Goal: Information Seeking & Learning: Learn about a topic

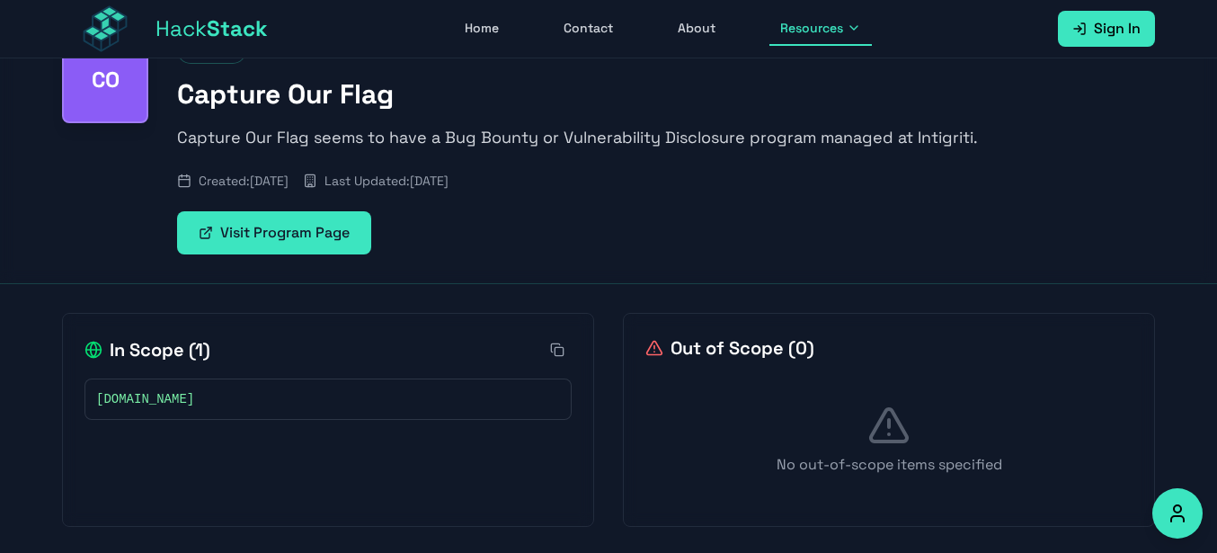
scroll to position [112, 0]
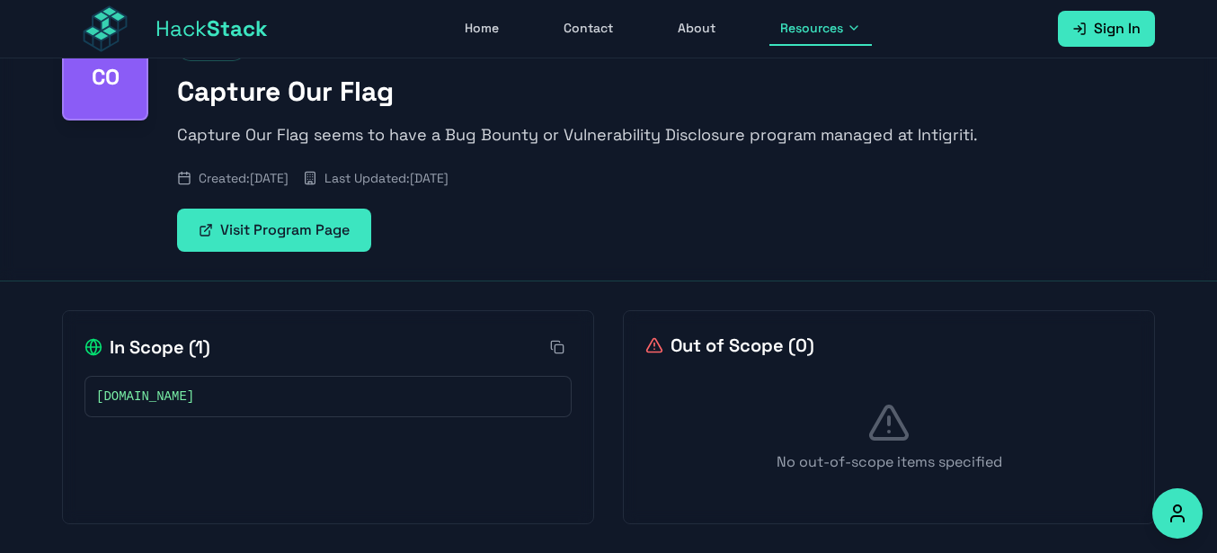
click at [804, 38] on button "Resources" at bounding box center [820, 29] width 102 height 34
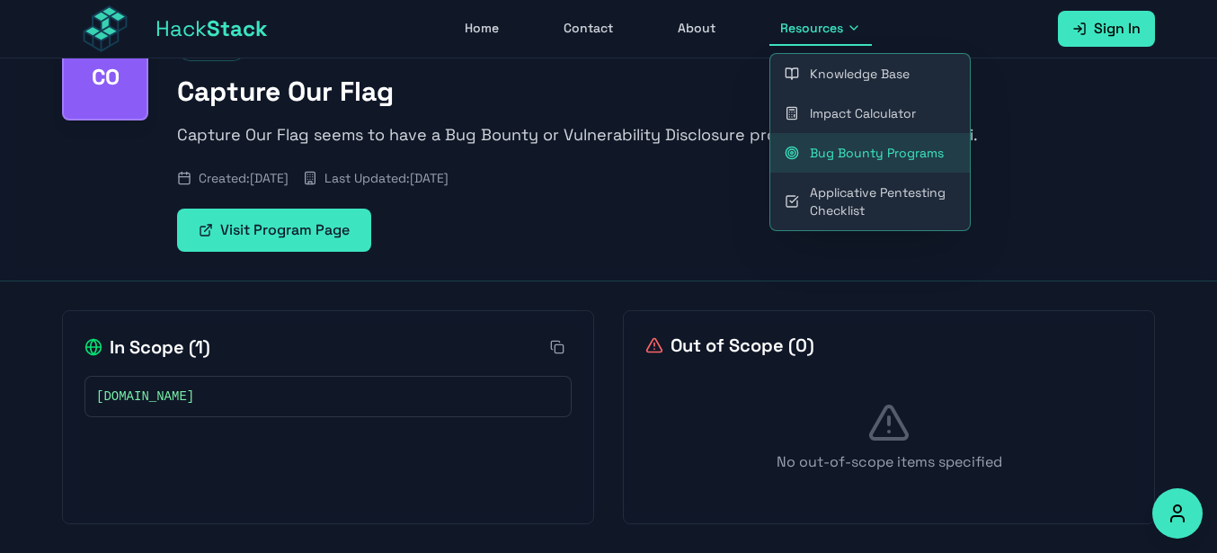
click at [830, 149] on link "Bug Bounty Programs" at bounding box center [870, 153] width 200 height 40
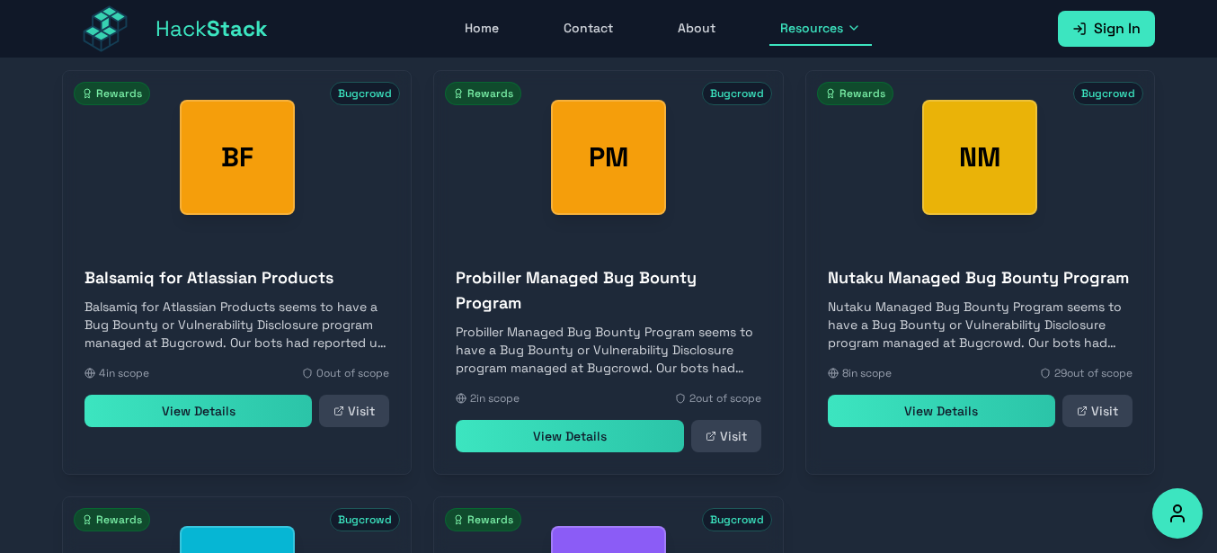
scroll to position [516, 0]
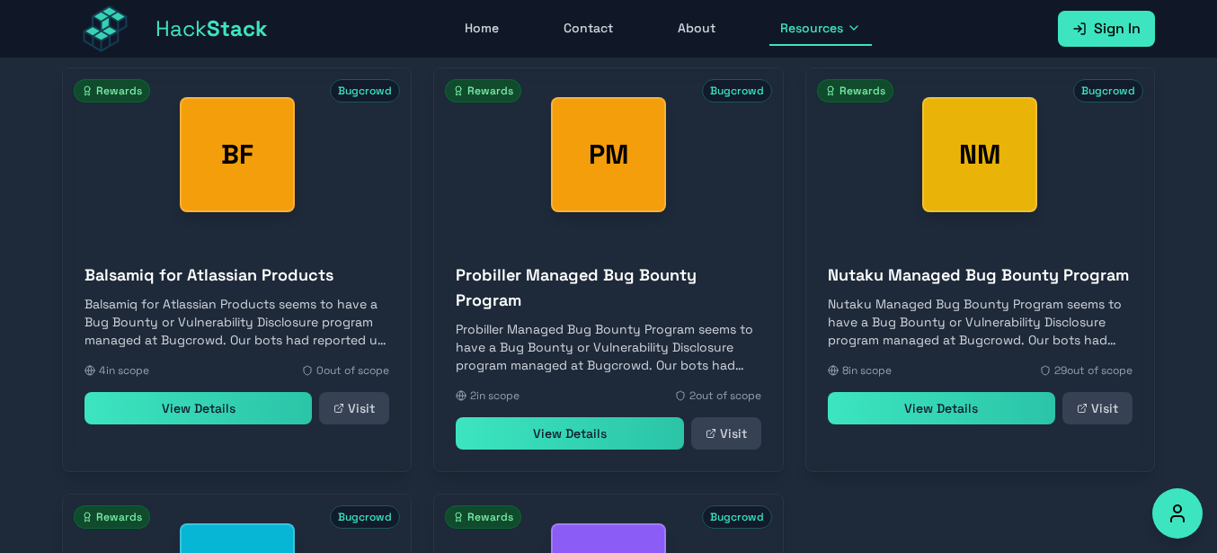
click at [501, 448] on link "View Details" at bounding box center [569, 433] width 227 height 32
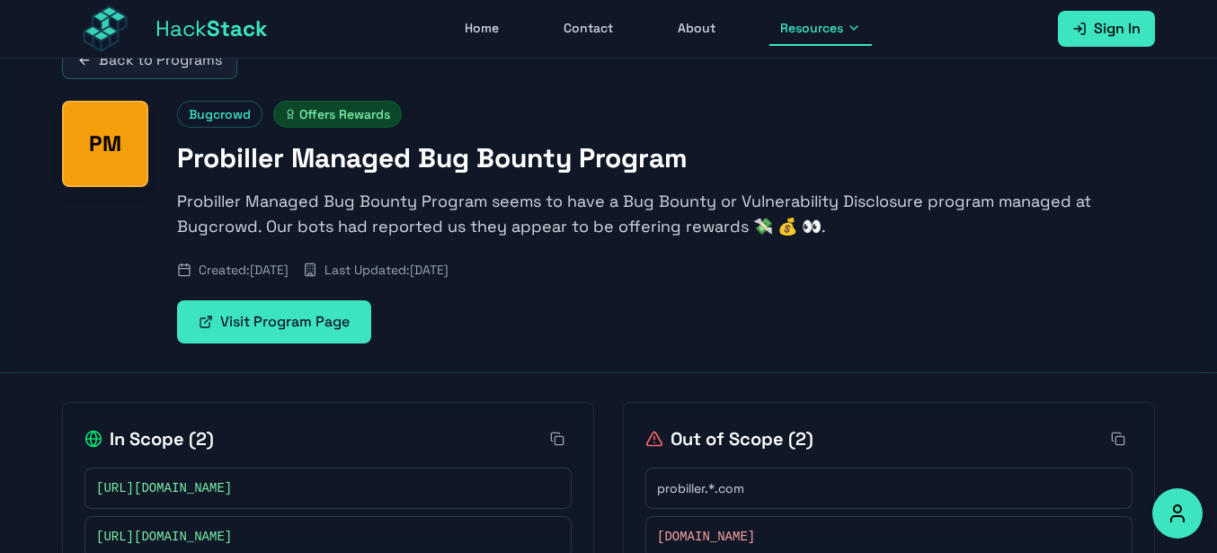
scroll to position [27, 0]
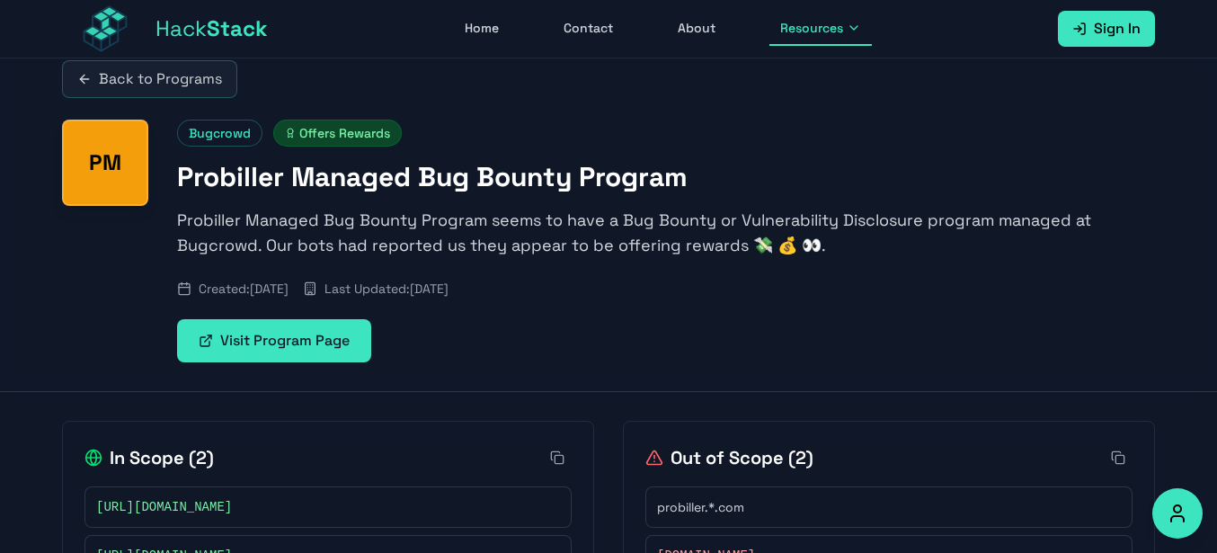
click at [232, 328] on link "Visit Program Page" at bounding box center [274, 340] width 194 height 43
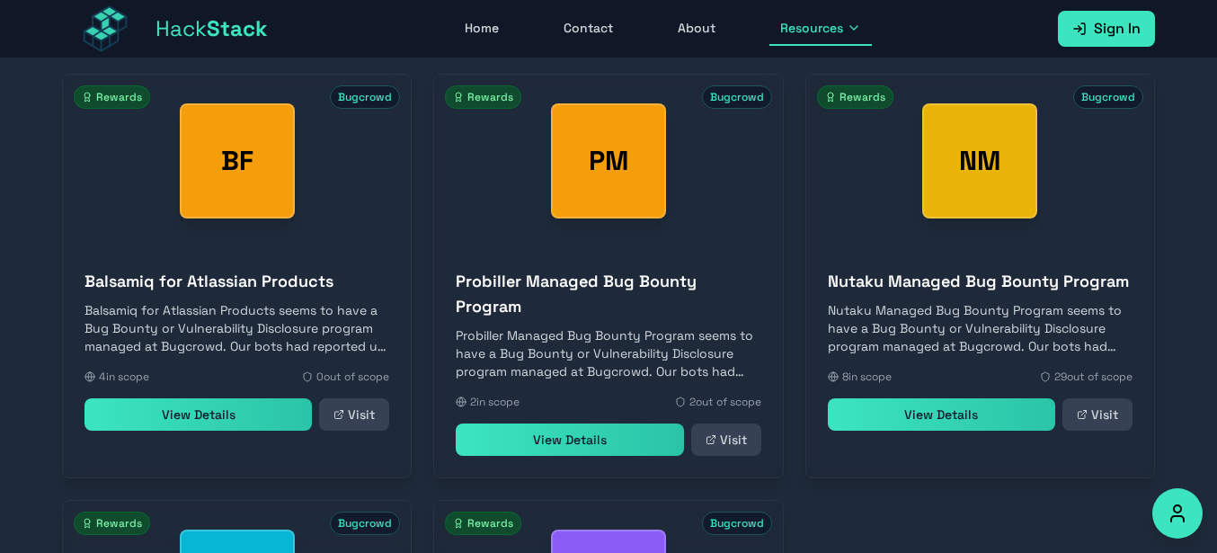
scroll to position [509, 0]
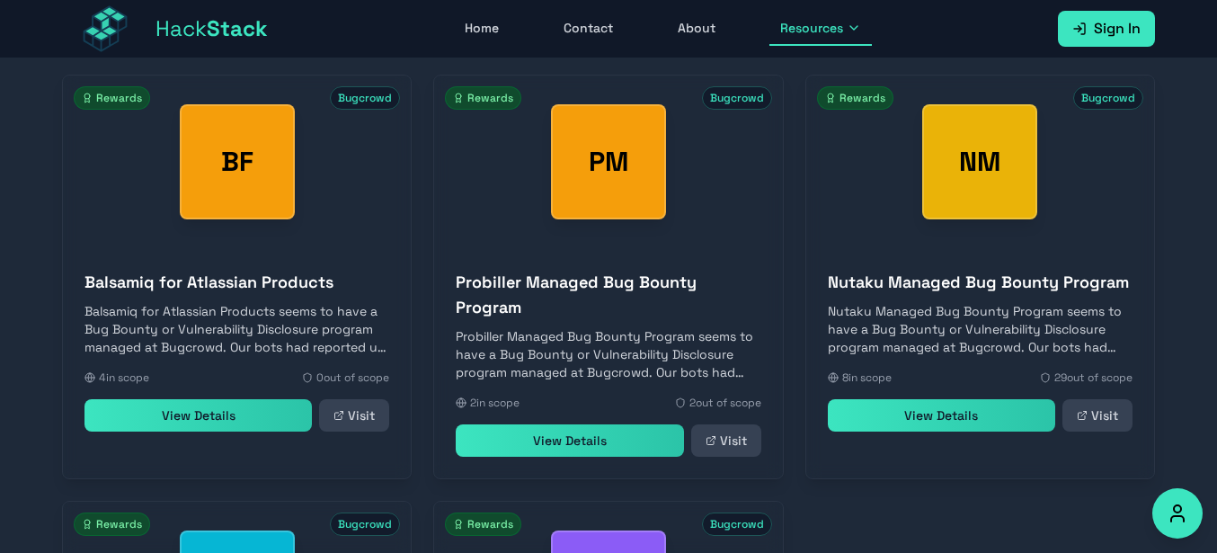
click at [262, 421] on link "View Details" at bounding box center [197, 415] width 227 height 32
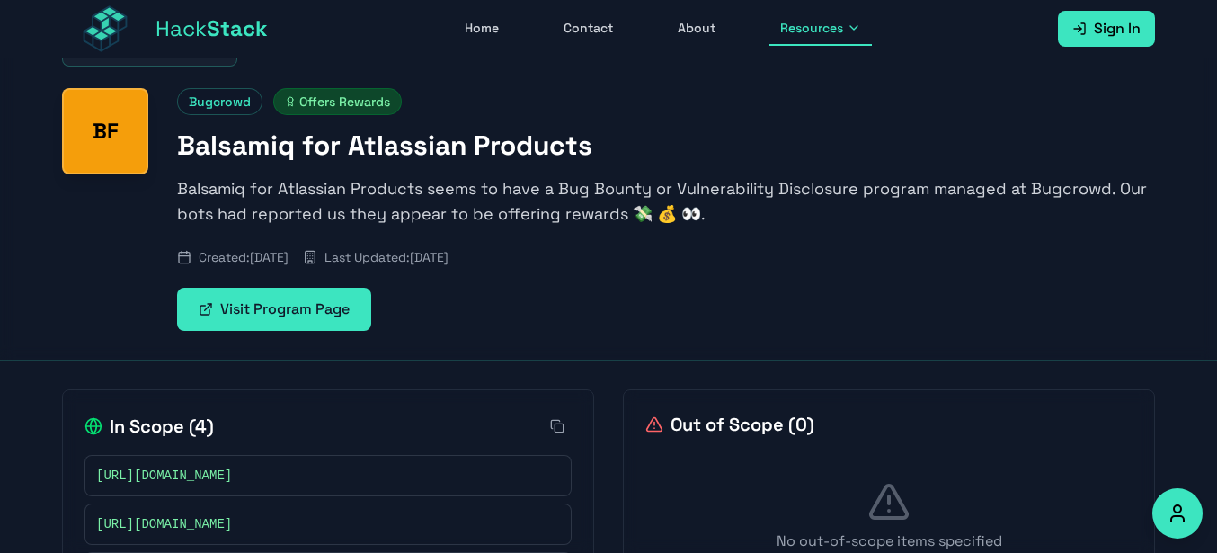
scroll to position [271, 0]
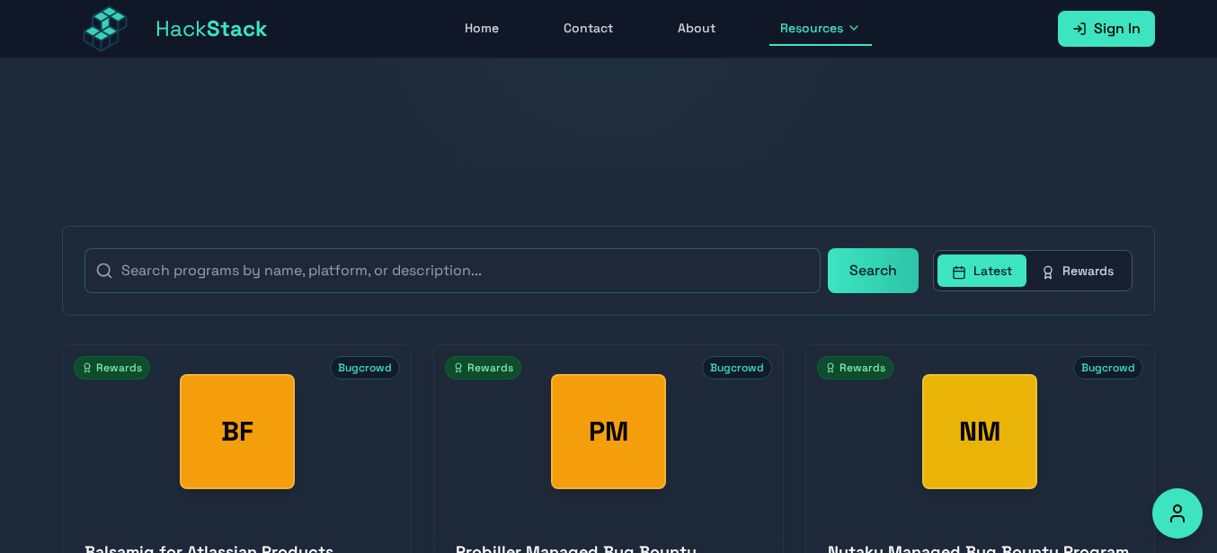
scroll to position [509, 0]
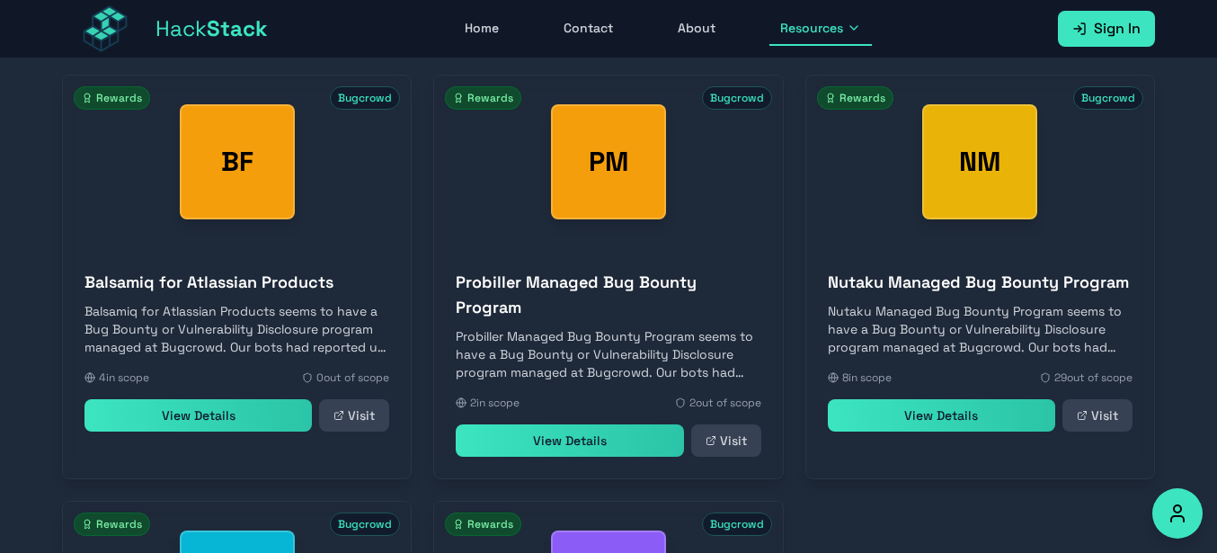
click at [992, 431] on link "View Details" at bounding box center [941, 415] width 227 height 32
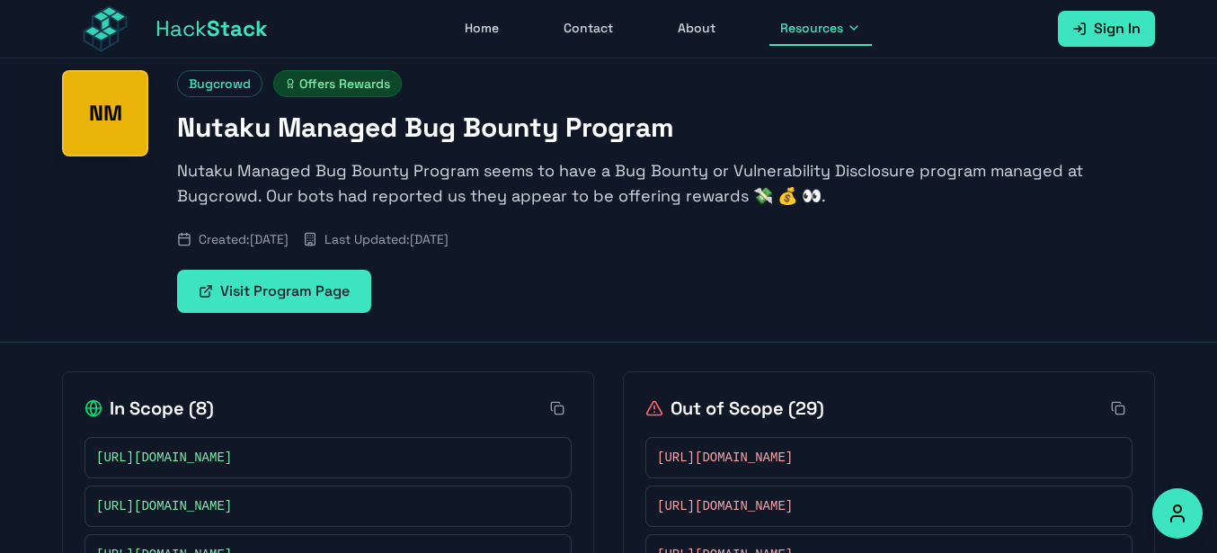
scroll to position [63, 0]
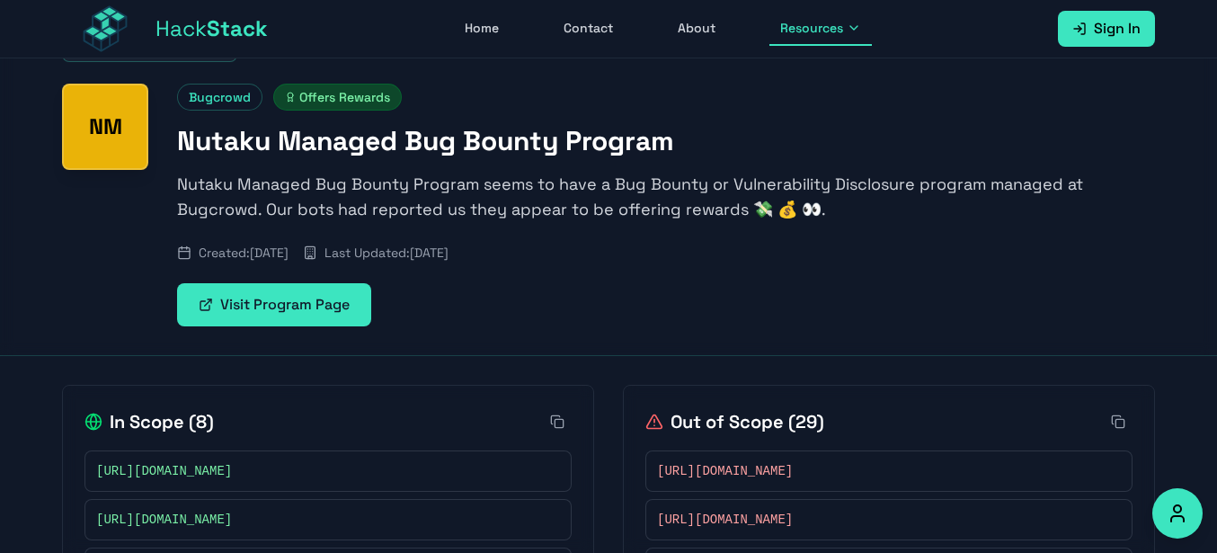
scroll to position [239, 0]
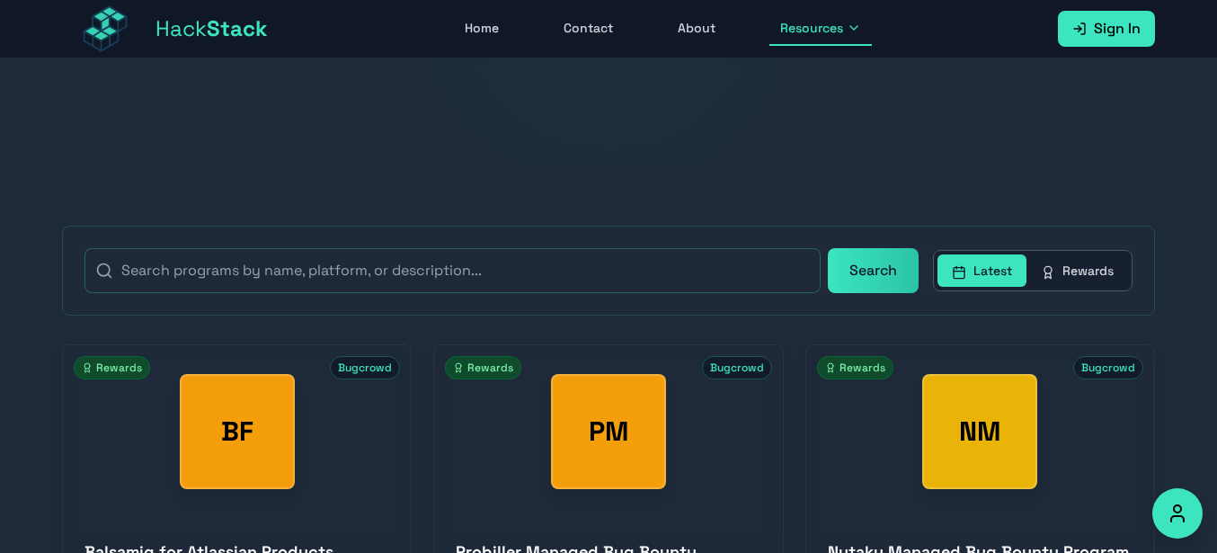
click at [1077, 271] on button "Rewards" at bounding box center [1077, 270] width 102 height 32
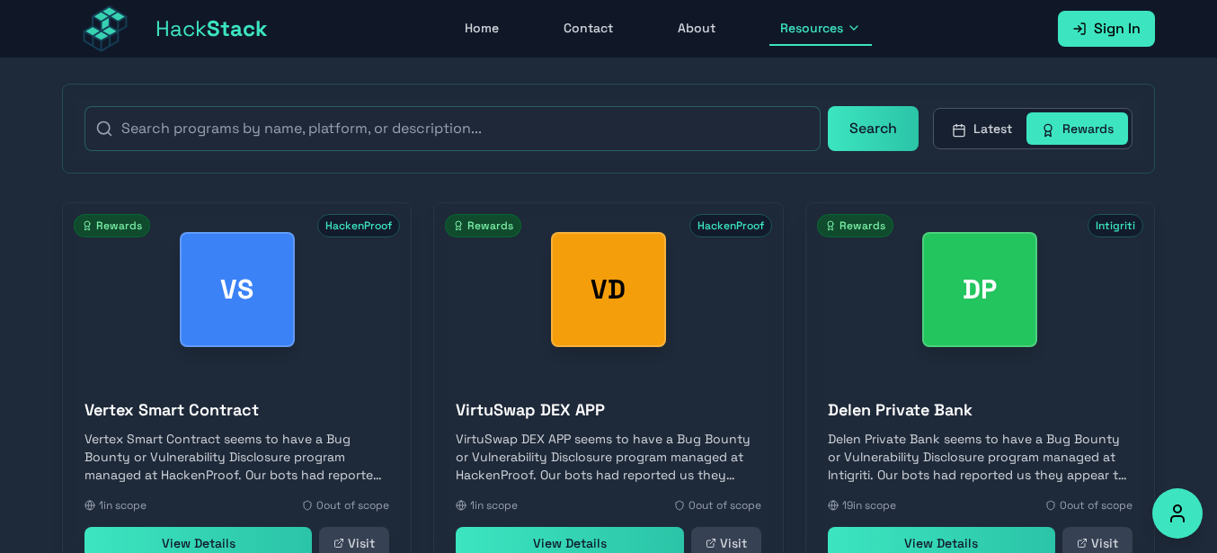
scroll to position [475, 0]
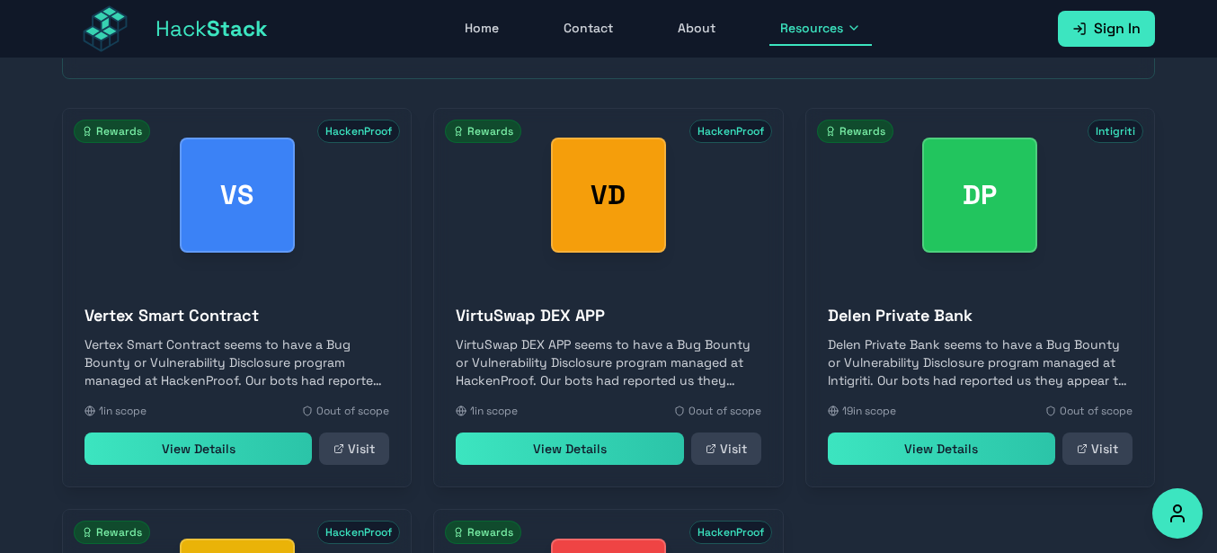
click at [170, 451] on link "View Details" at bounding box center [197, 448] width 227 height 32
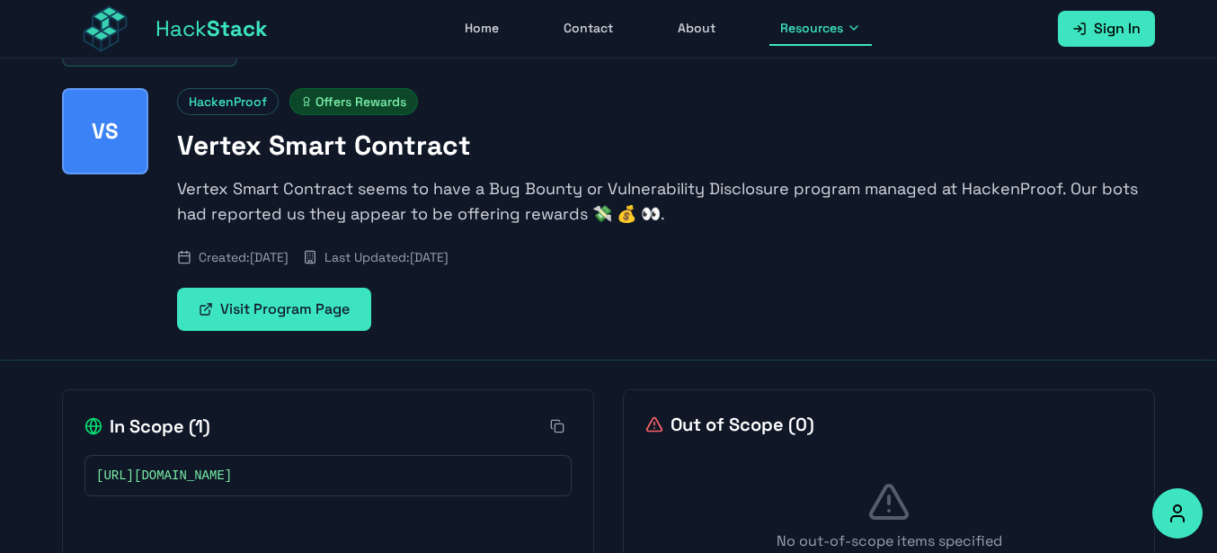
scroll to position [138, 0]
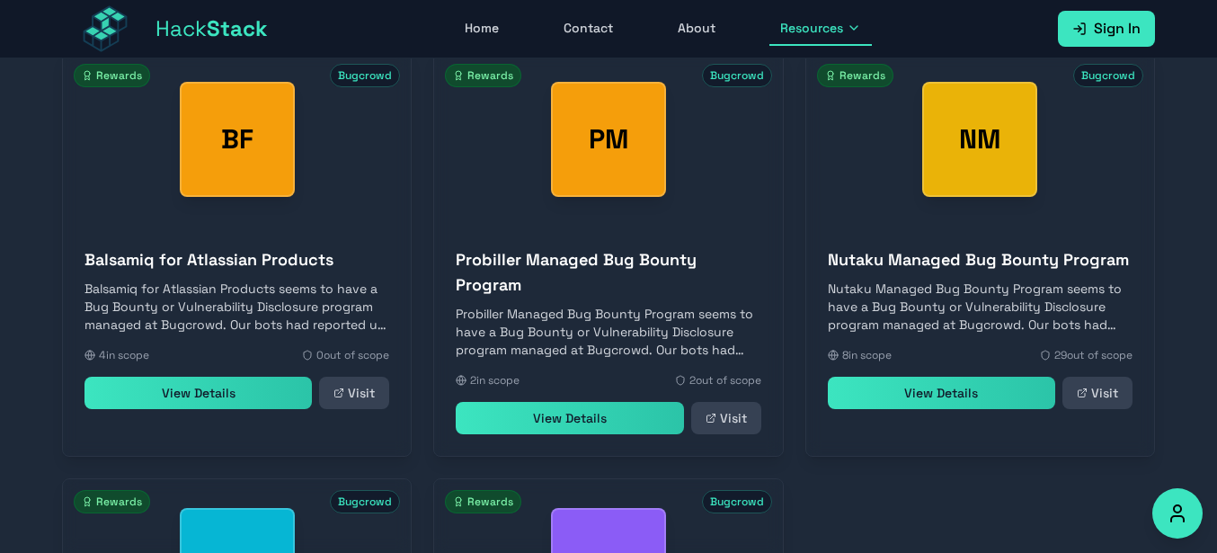
scroll to position [541, 0]
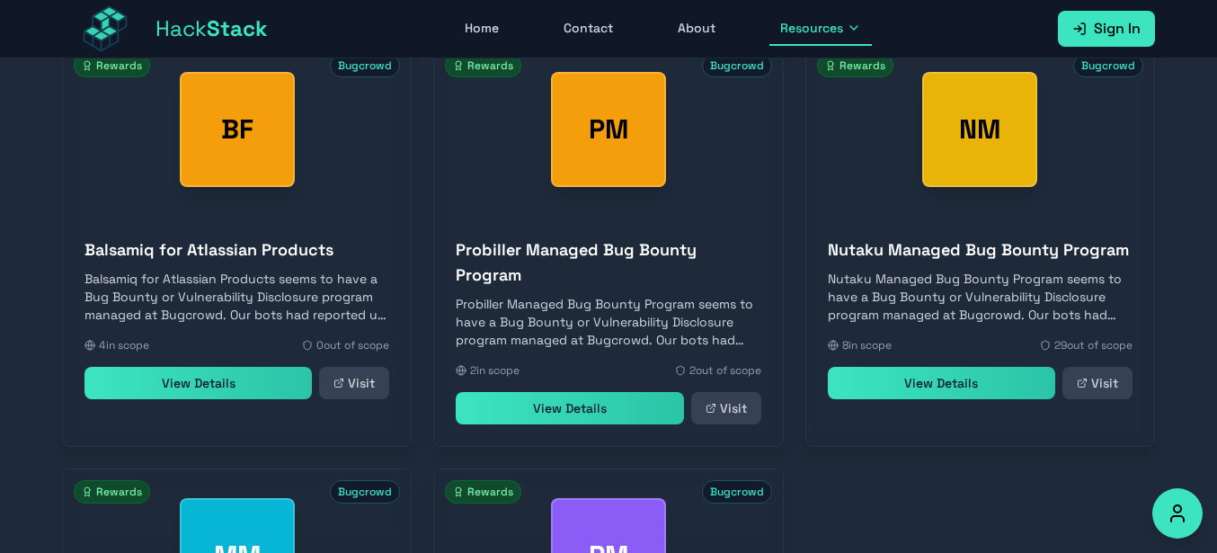
click at [604, 424] on link "View Details" at bounding box center [569, 408] width 227 height 32
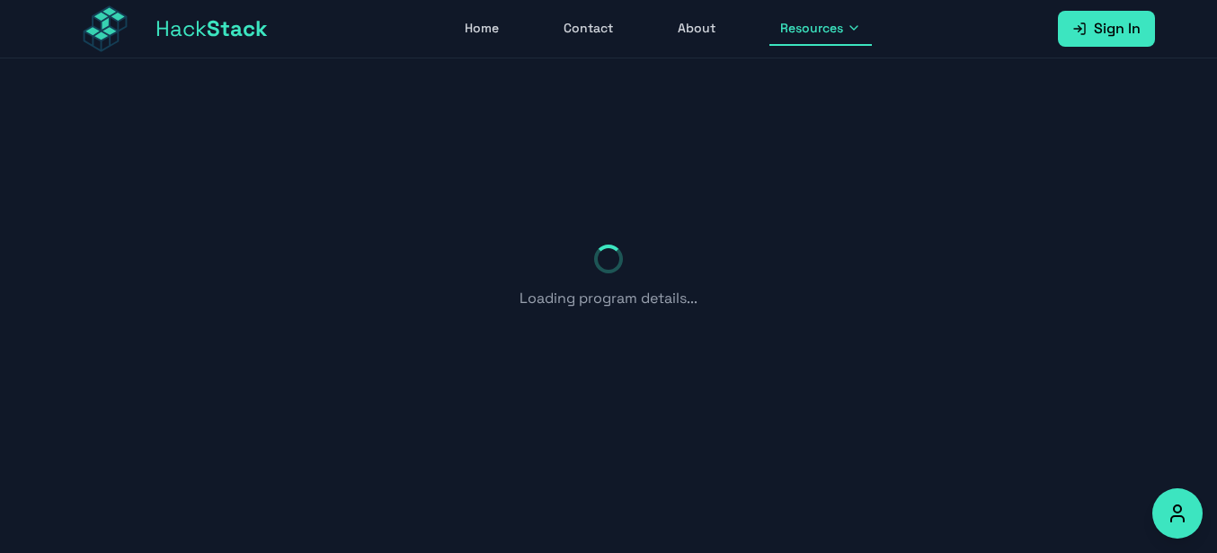
scroll to position [102, 0]
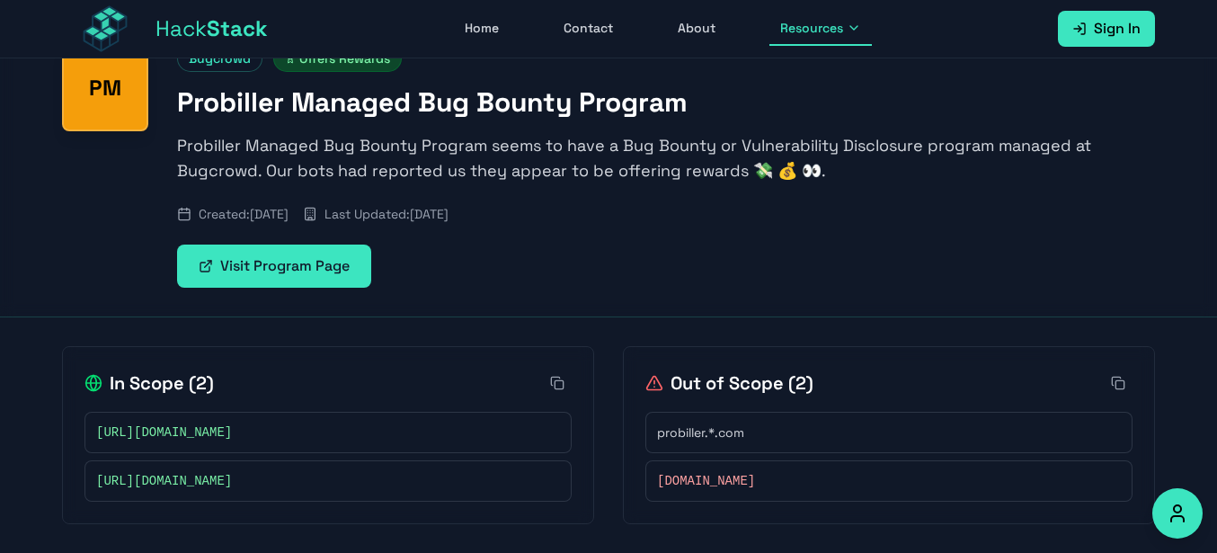
click at [546, 425] on button at bounding box center [551, 432] width 18 height 18
click at [54, 242] on div "Back to Programs PM Bugcrowd Offers Rewards Probiller Managed Bug Bounty Progra…" at bounding box center [608, 137] width 1151 height 360
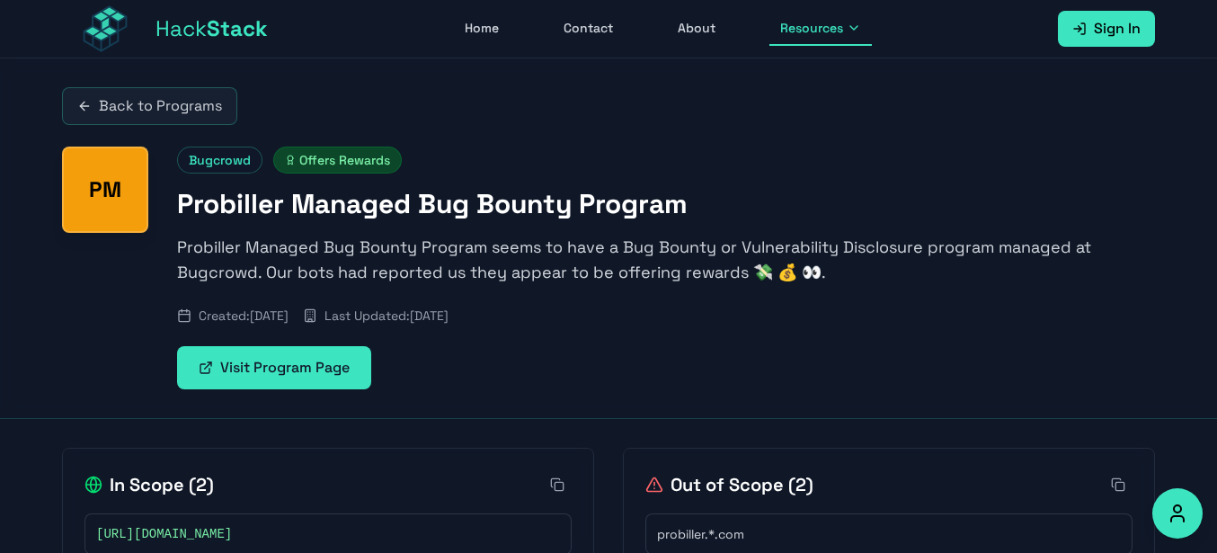
click at [118, 123] on link "Back to Programs" at bounding box center [149, 106] width 175 height 38
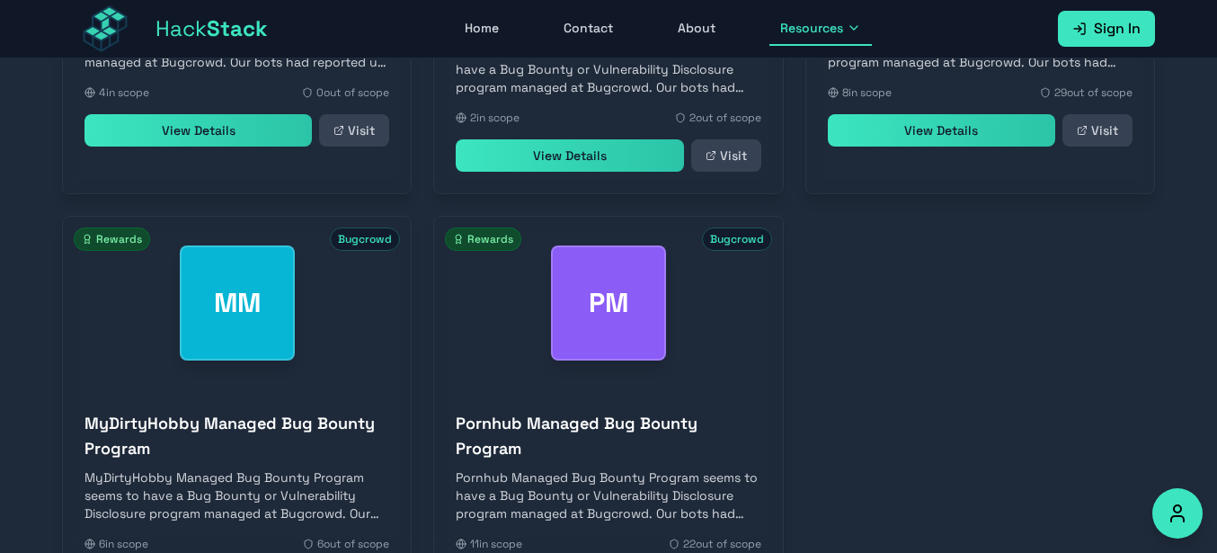
scroll to position [991, 0]
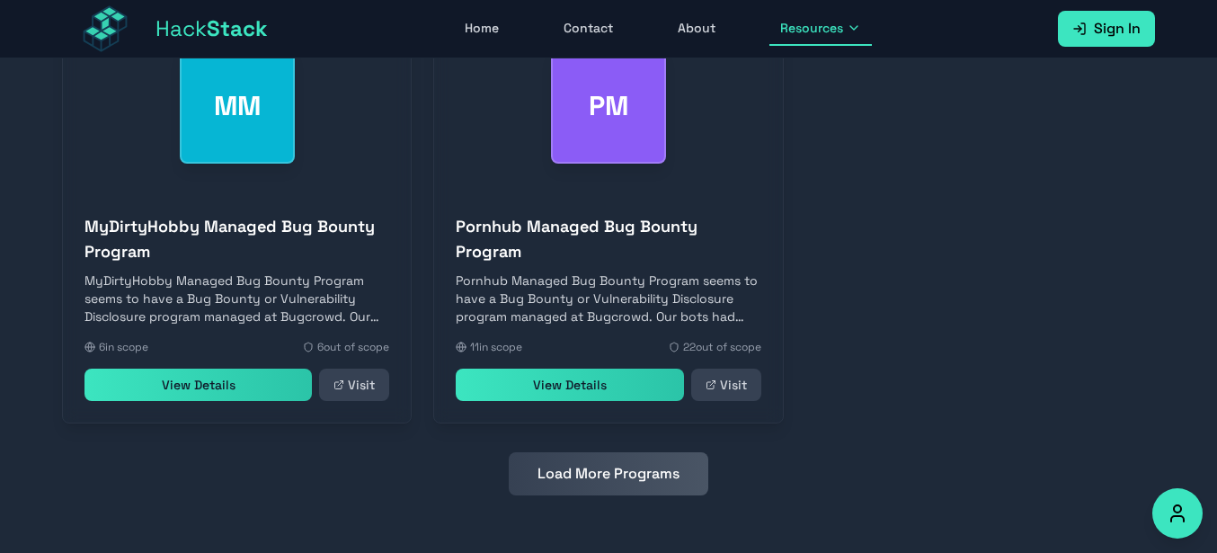
click at [603, 482] on button "Load More Programs" at bounding box center [609, 473] width 200 height 43
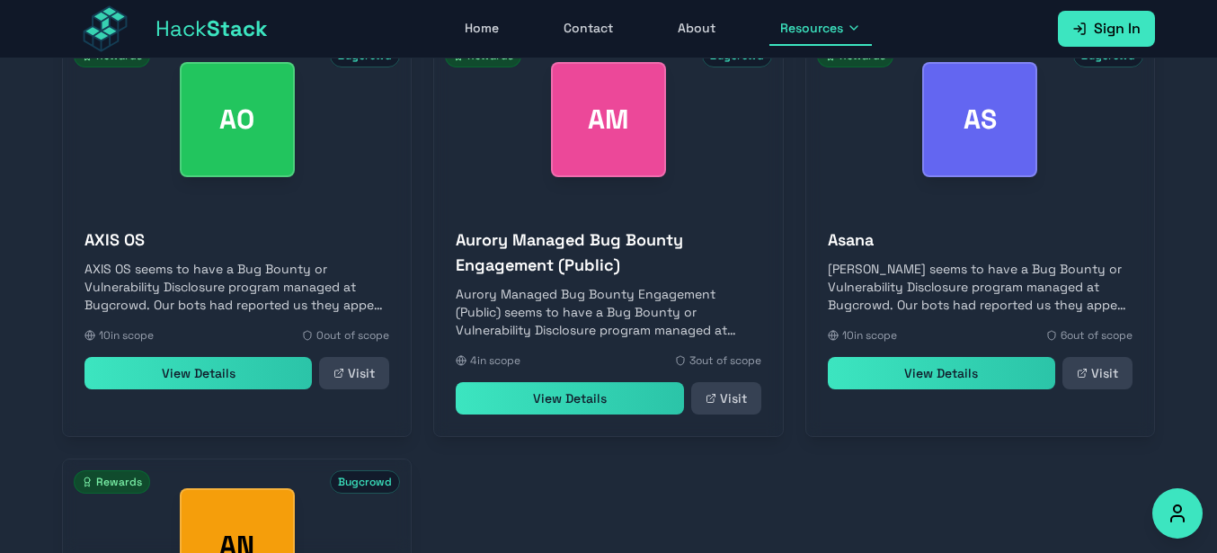
scroll to position [1401, 0]
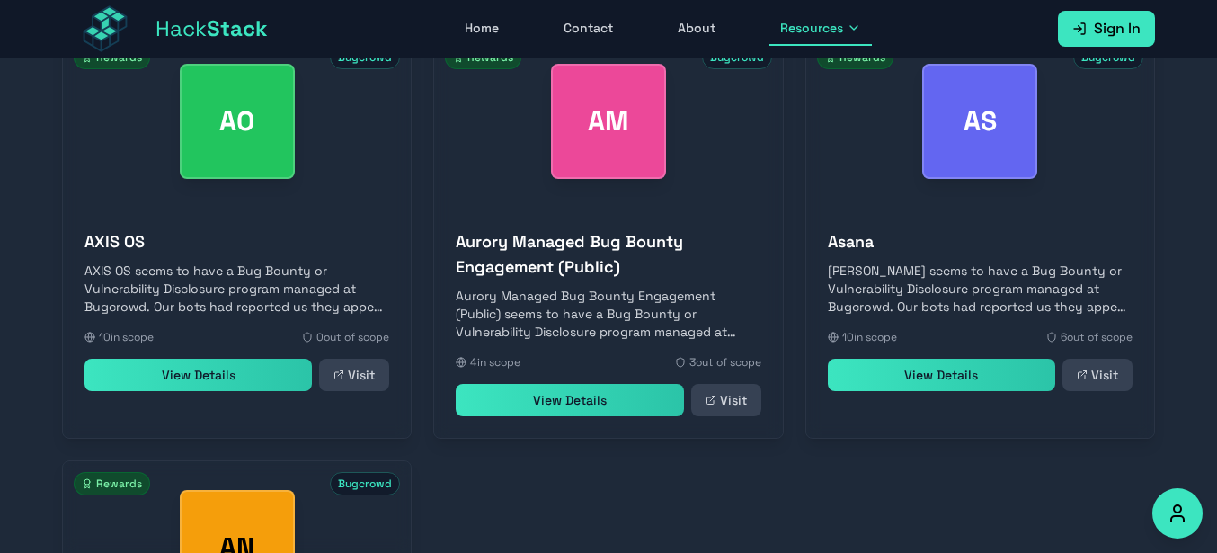
click at [873, 378] on link "View Details" at bounding box center [941, 375] width 227 height 32
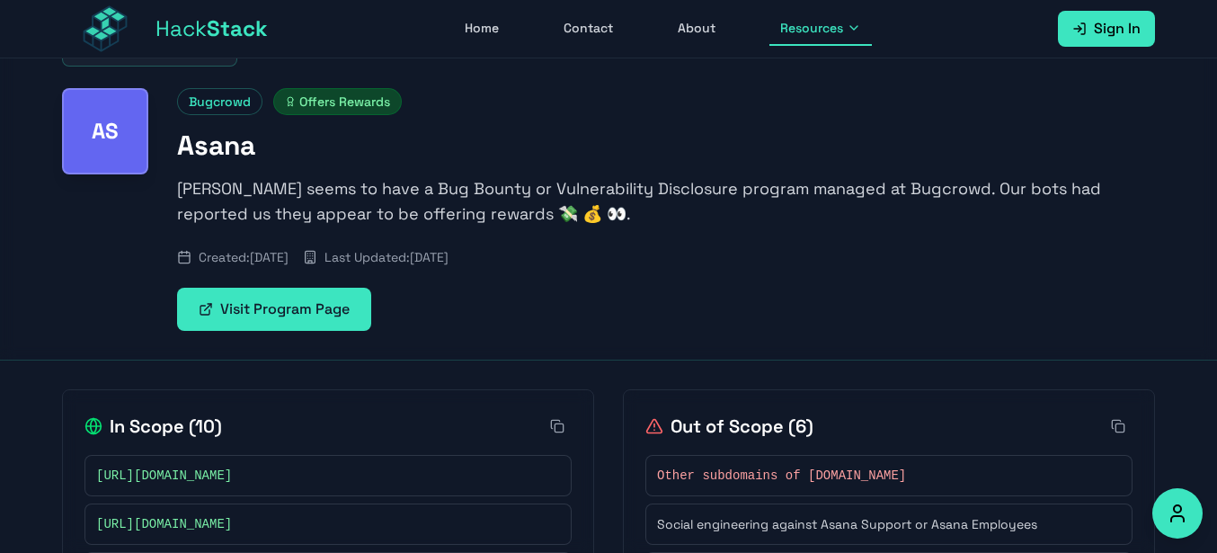
scroll to position [508, 0]
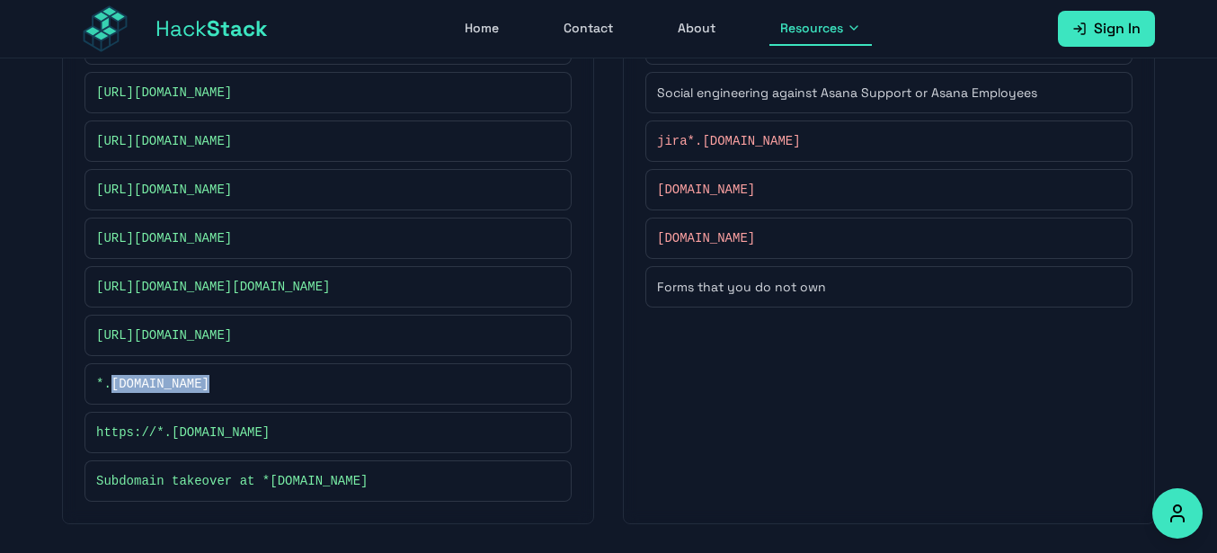
drag, startPoint x: 111, startPoint y: 386, endPoint x: 219, endPoint y: 382, distance: 108.8
click at [219, 382] on div "*.[DOMAIN_NAME]" at bounding box center [328, 384] width 464 height 18
copy span "[DOMAIN_NAME]"
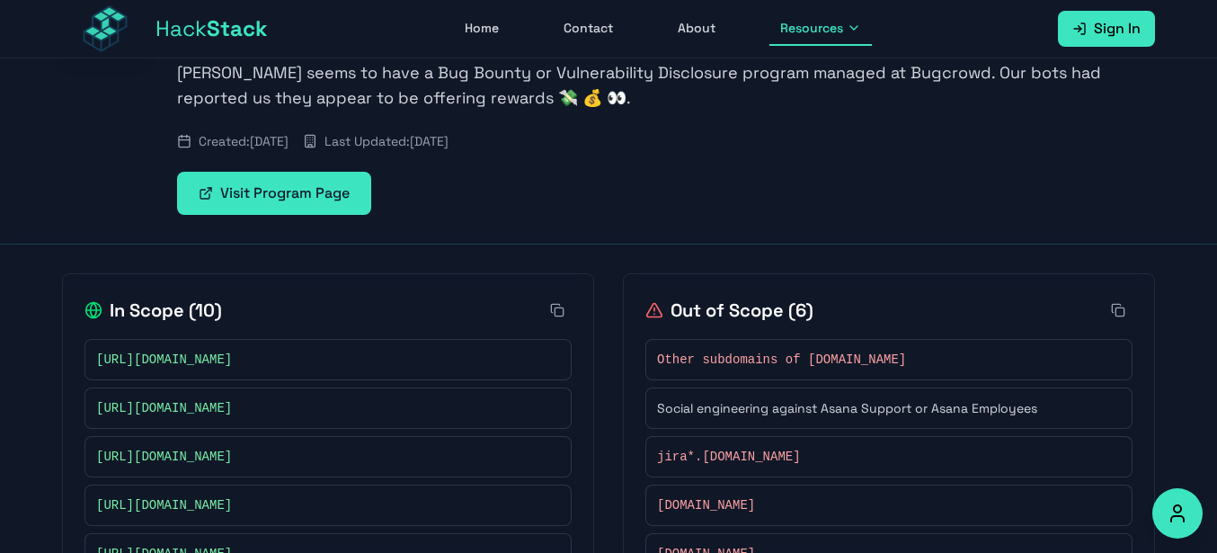
scroll to position [64, 0]
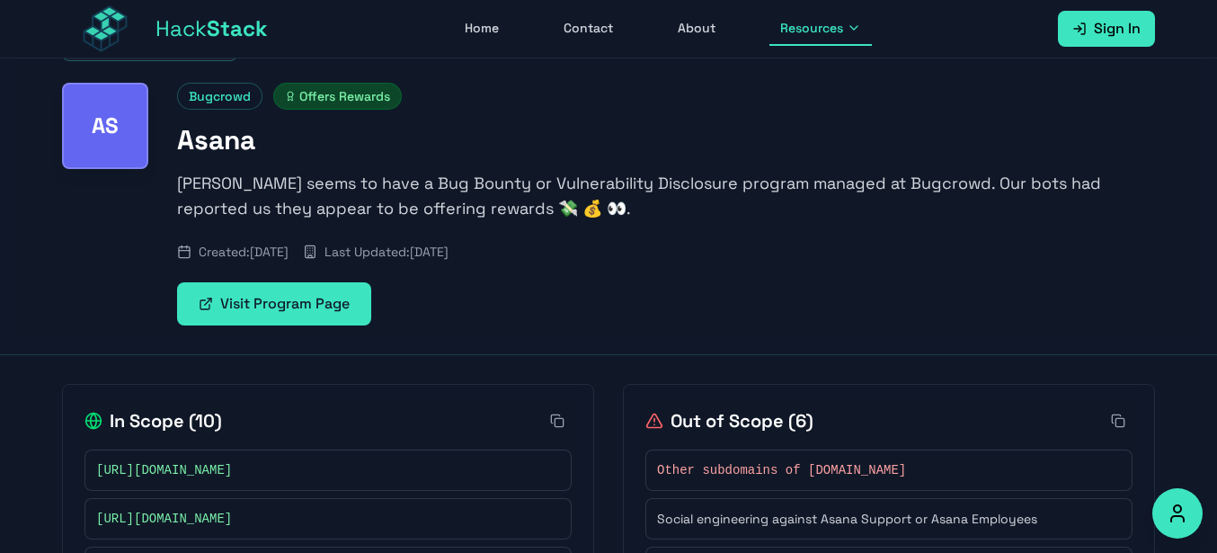
click at [260, 304] on link "Visit Program Page" at bounding box center [274, 303] width 194 height 43
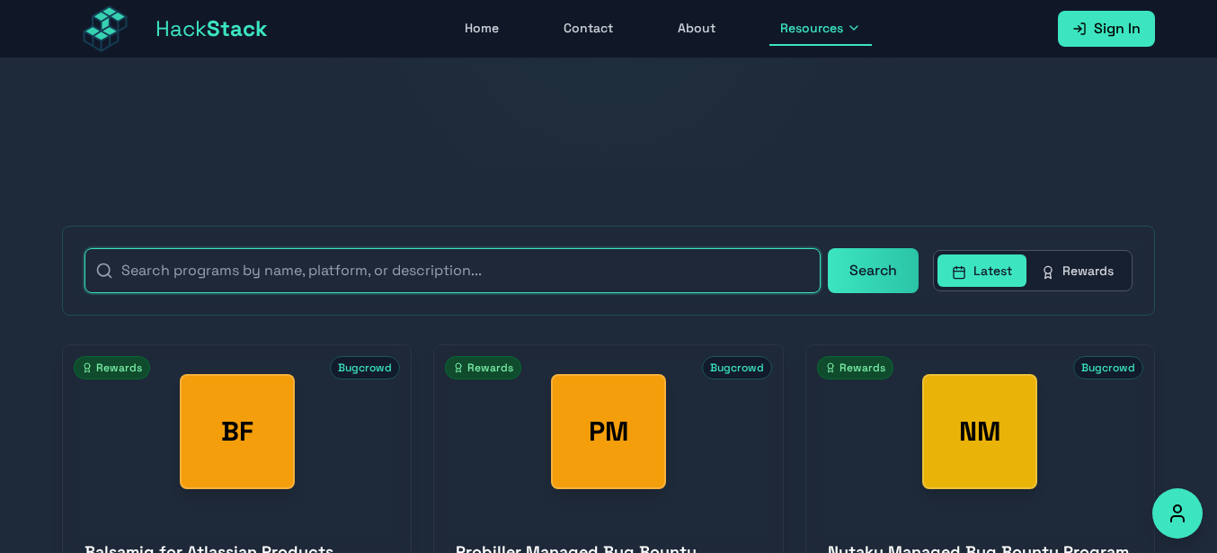
click at [502, 271] on input "text" at bounding box center [452, 270] width 736 height 45
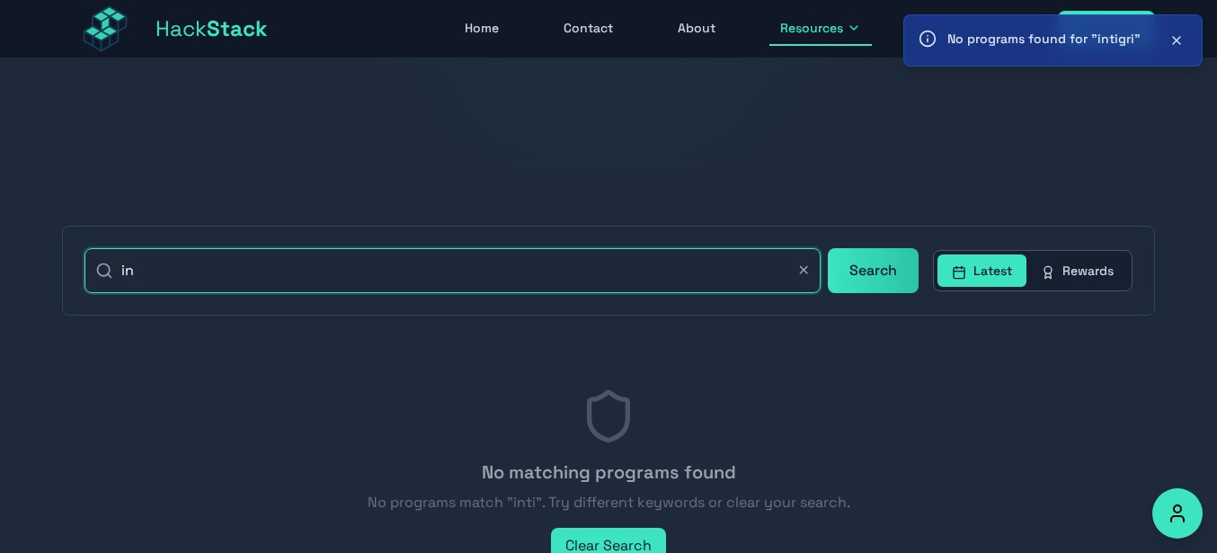
type input "i"
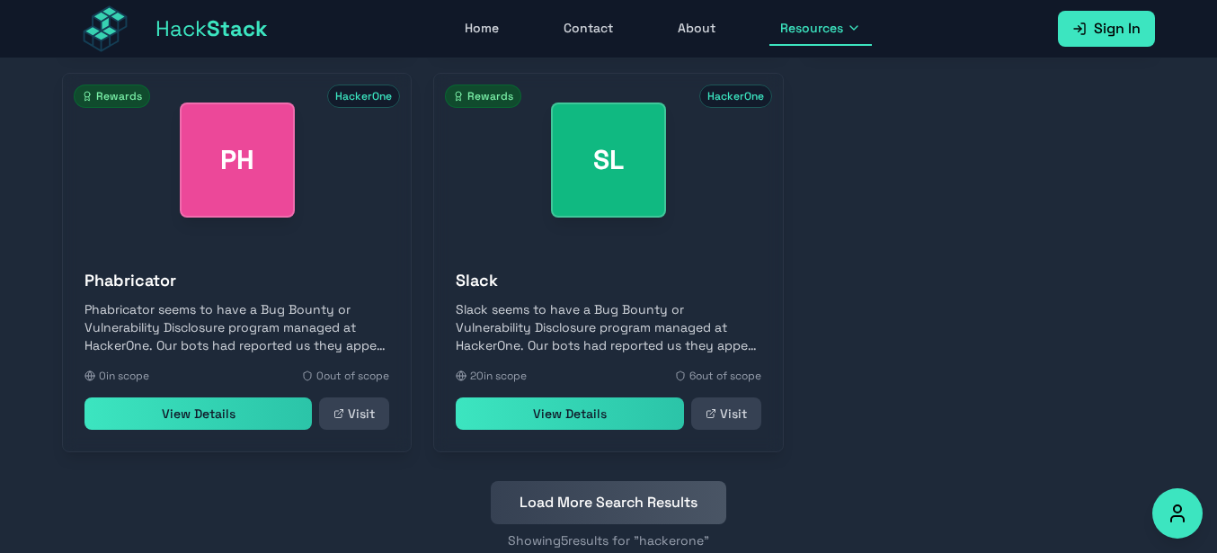
scroll to position [965, 0]
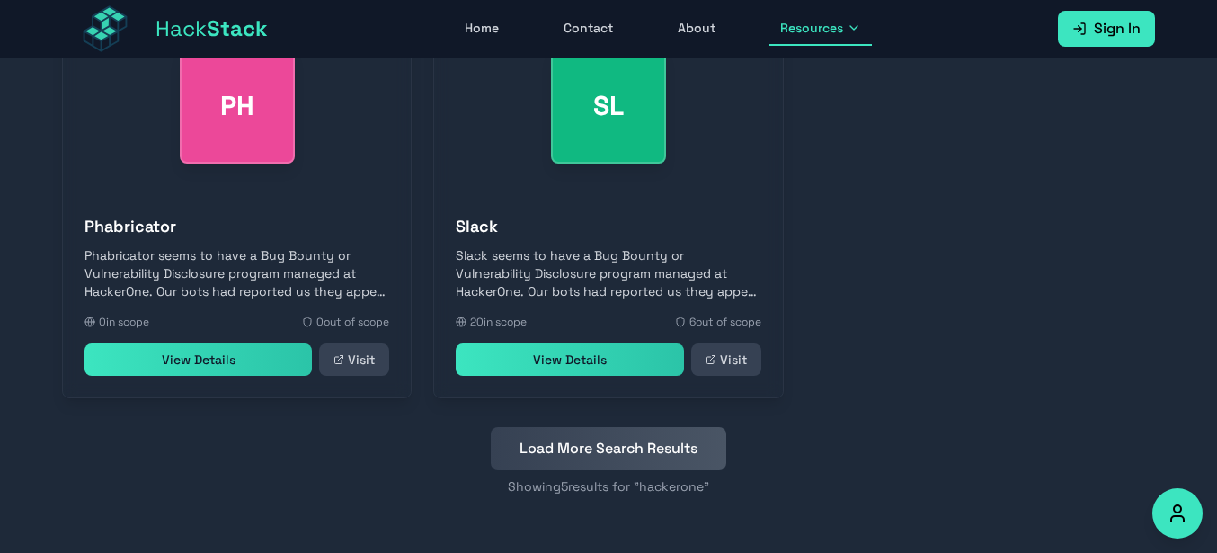
type input "hackerone"
click at [640, 454] on button "Load More Search Results" at bounding box center [608, 448] width 235 height 43
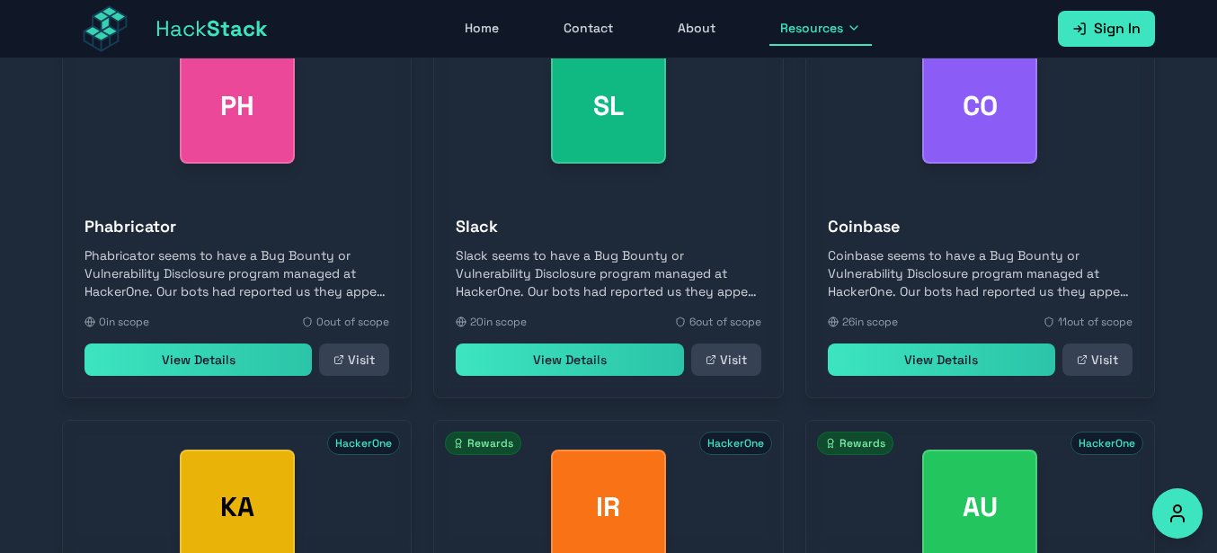
scroll to position [1767, 0]
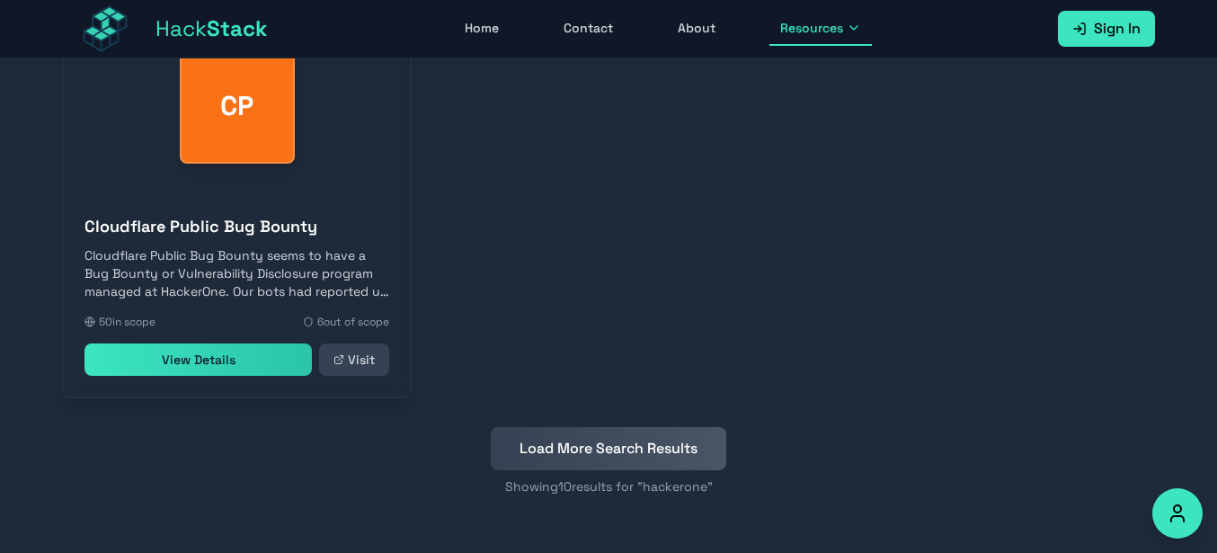
click at [579, 445] on button "Load More Search Results" at bounding box center [608, 448] width 235 height 43
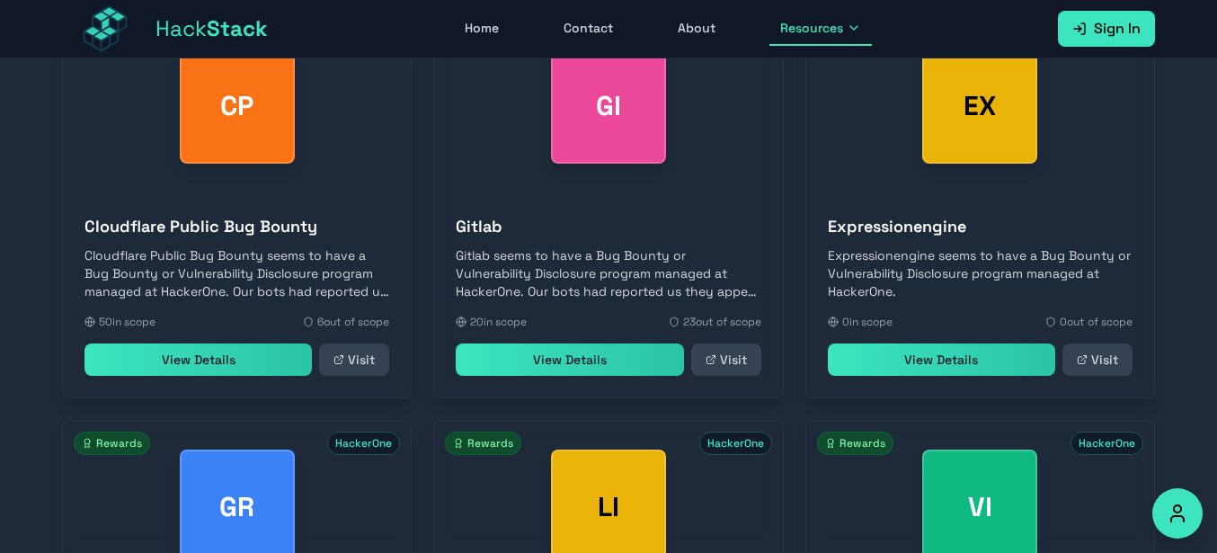
scroll to position [2168, 0]
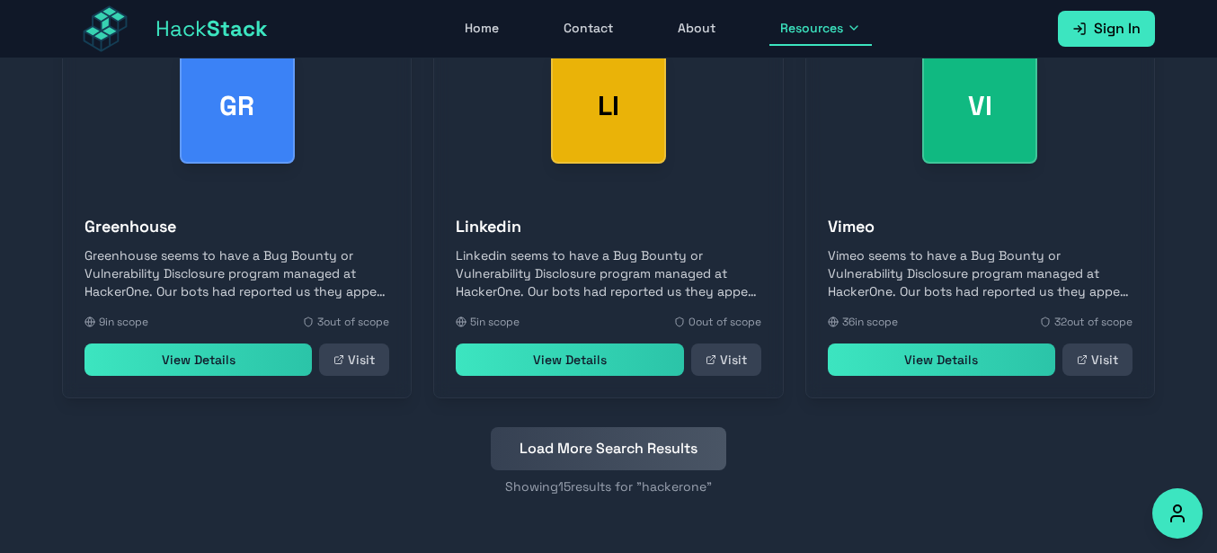
click at [579, 445] on button "Load More Search Results" at bounding box center [608, 448] width 235 height 43
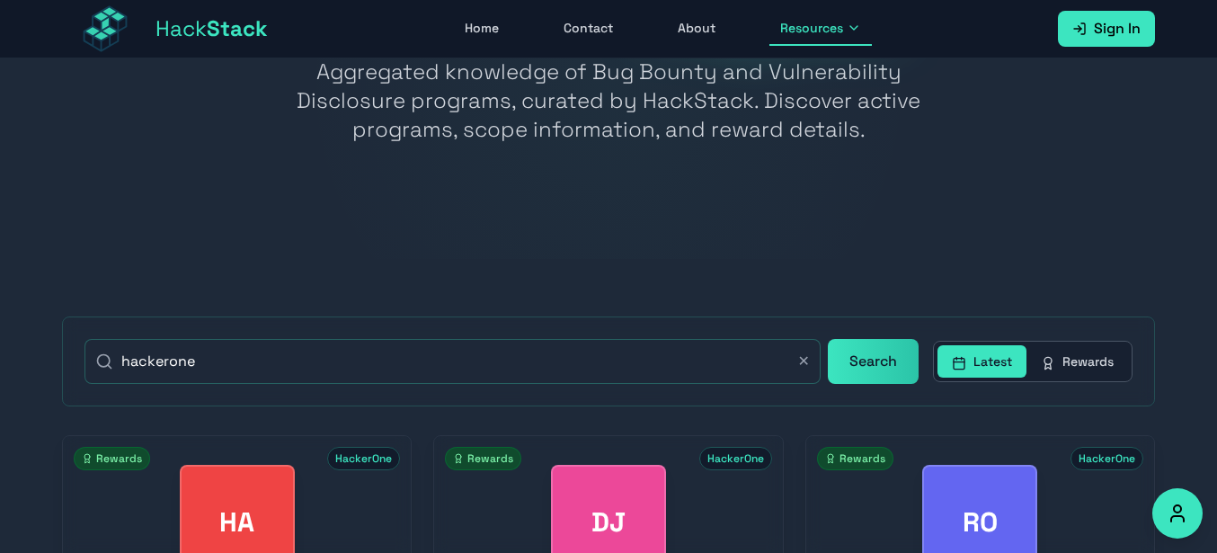
scroll to position [144, 0]
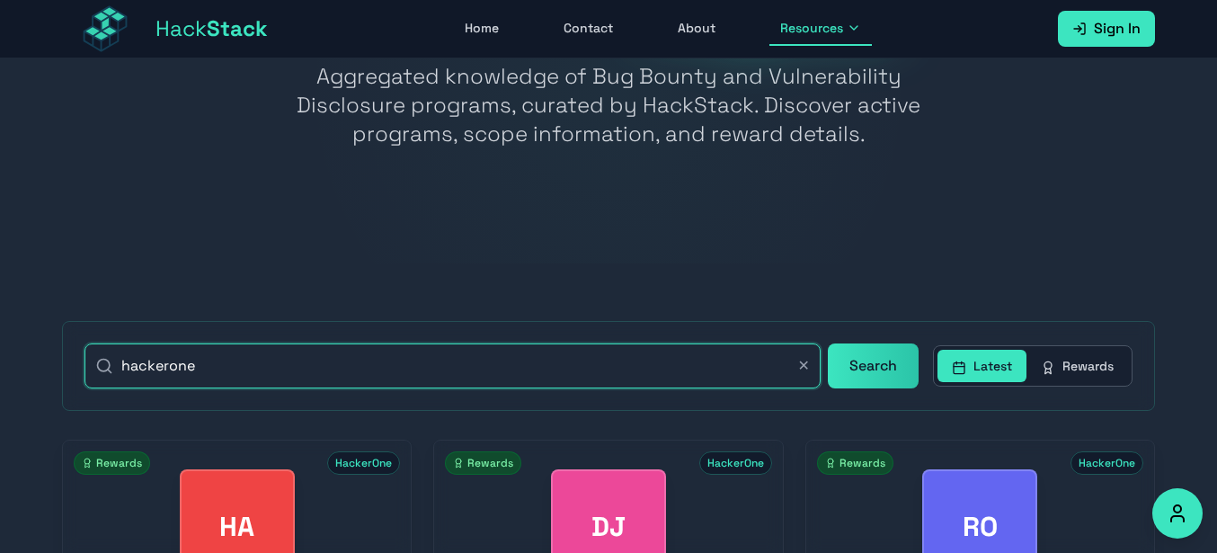
click at [548, 360] on input "hackerone" at bounding box center [452, 365] width 736 height 45
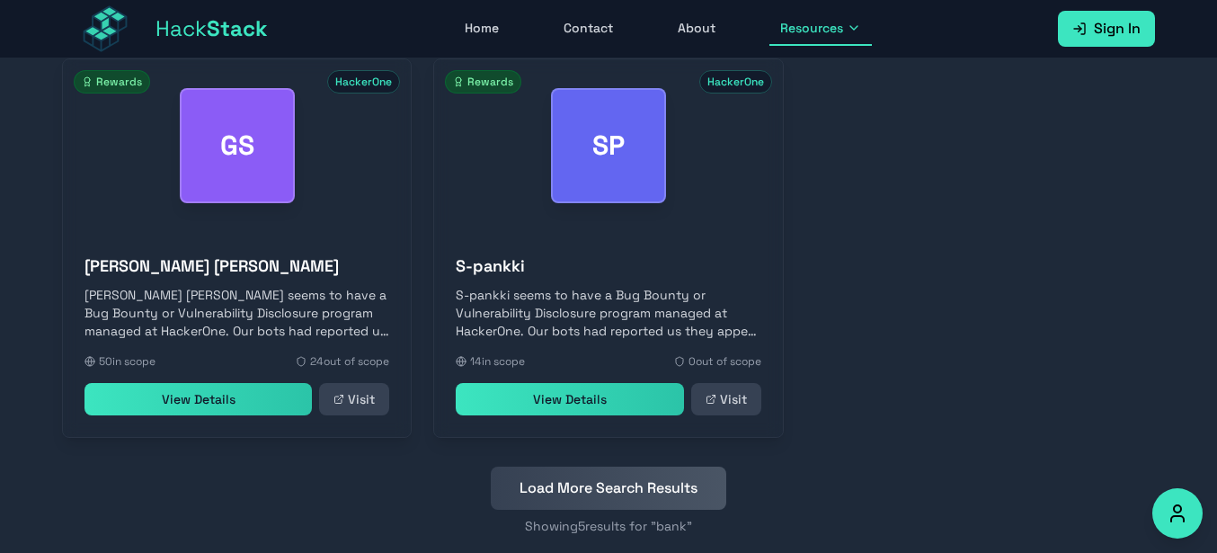
scroll to position [927, 0]
type input "bank"
click at [611, 479] on button "Load More Search Results" at bounding box center [608, 487] width 235 height 43
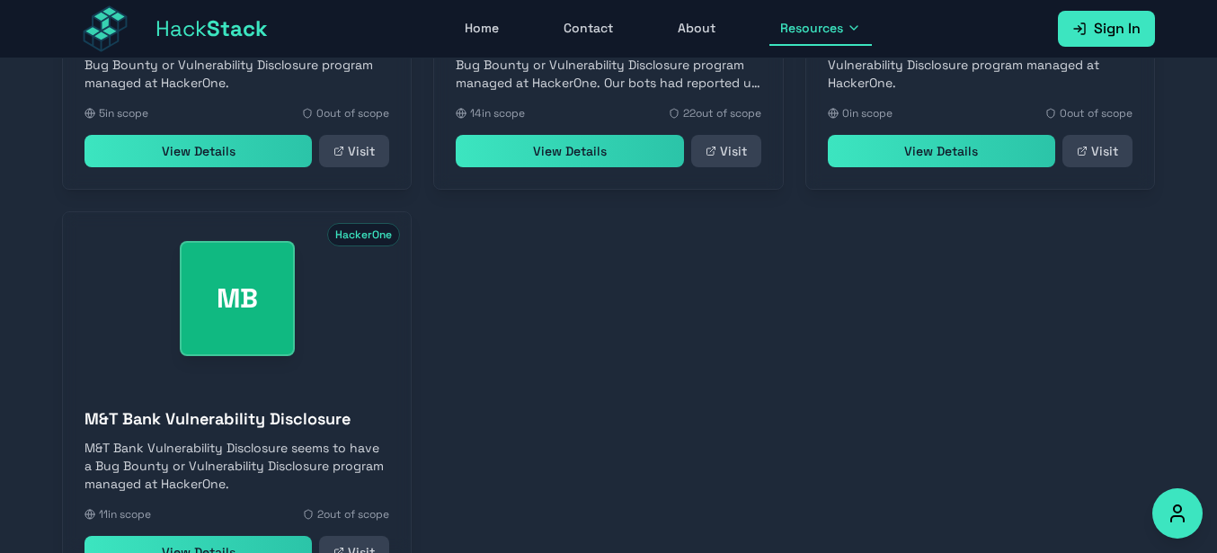
scroll to position [1599, 0]
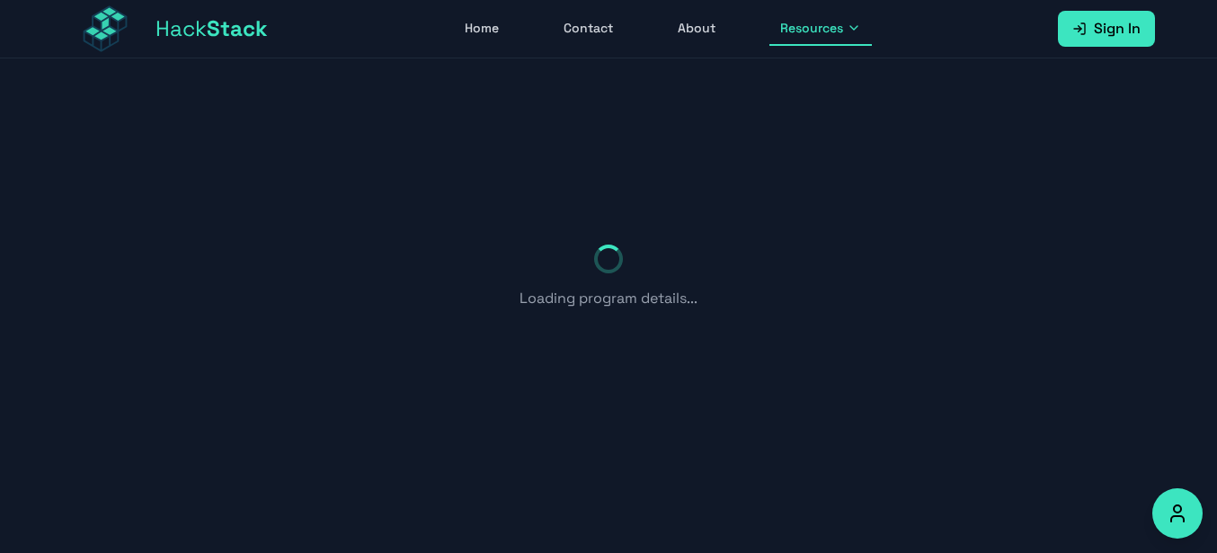
scroll to position [58, 0]
